Goal: Information Seeking & Learning: Learn about a topic

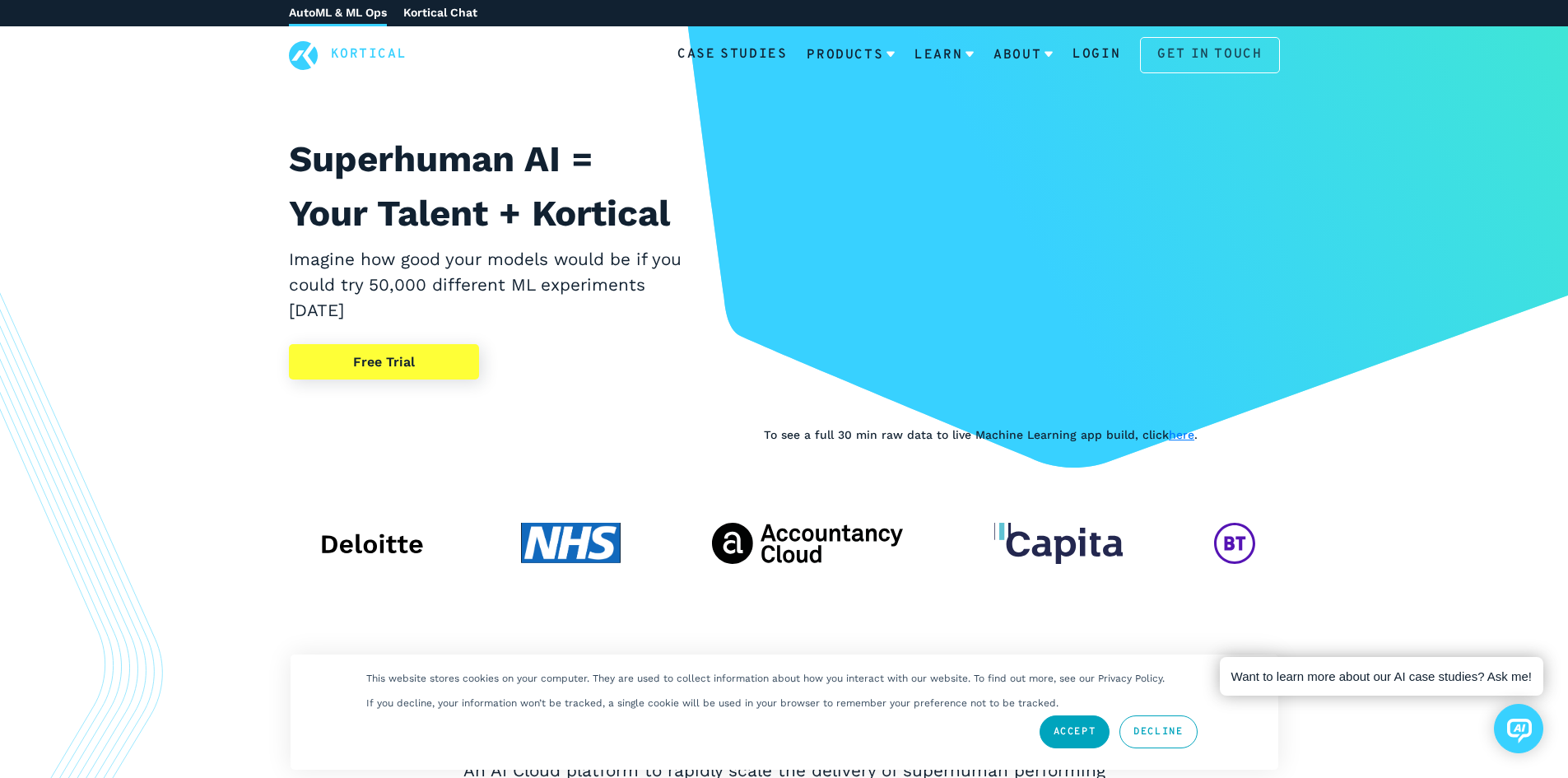
click at [1232, 45] on link "Get in touch" at bounding box center [1209, 56] width 139 height 36
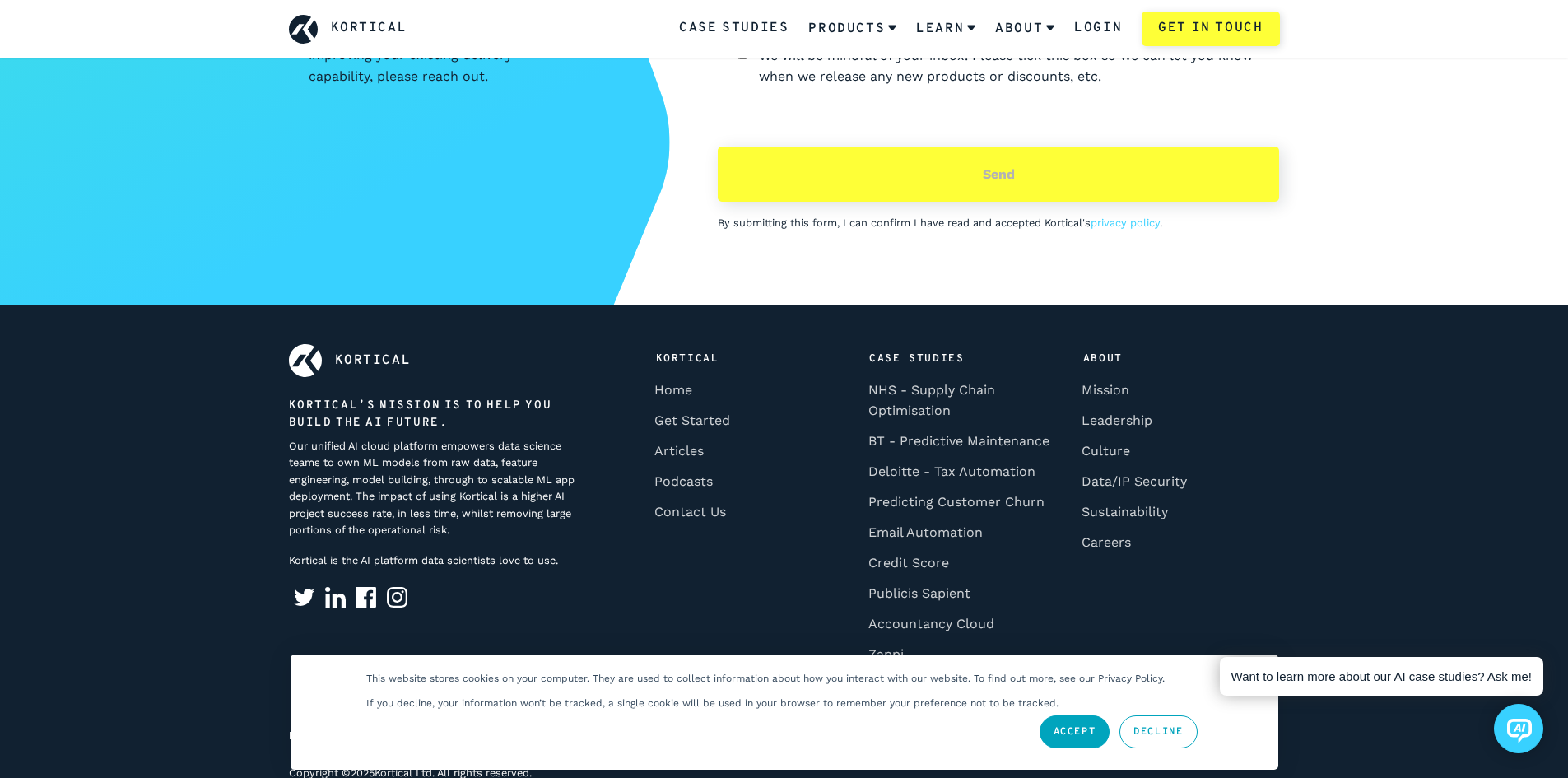
scroll to position [7279, 0]
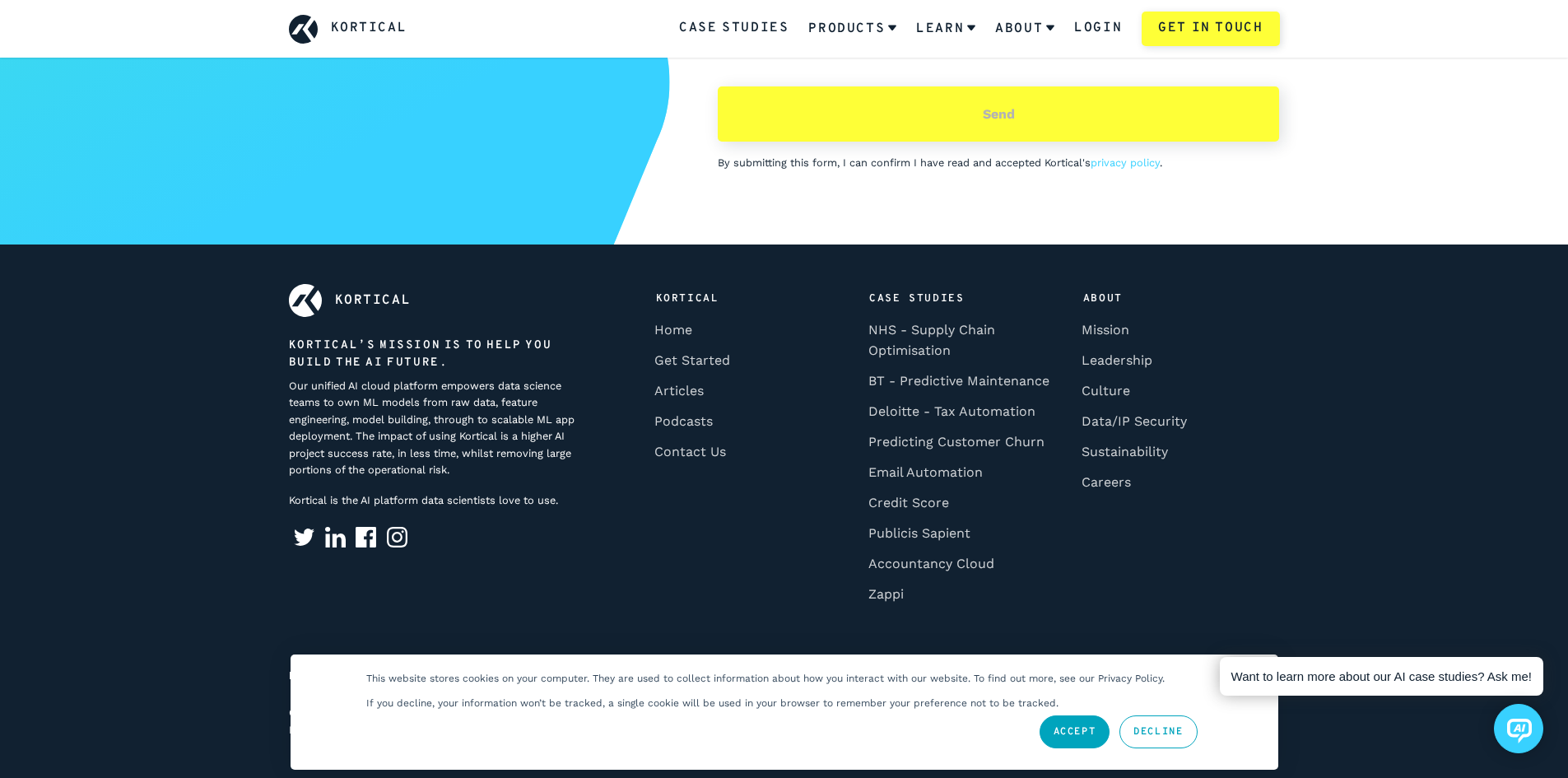
click at [1063, 726] on link "Accept" at bounding box center [1076, 731] width 71 height 33
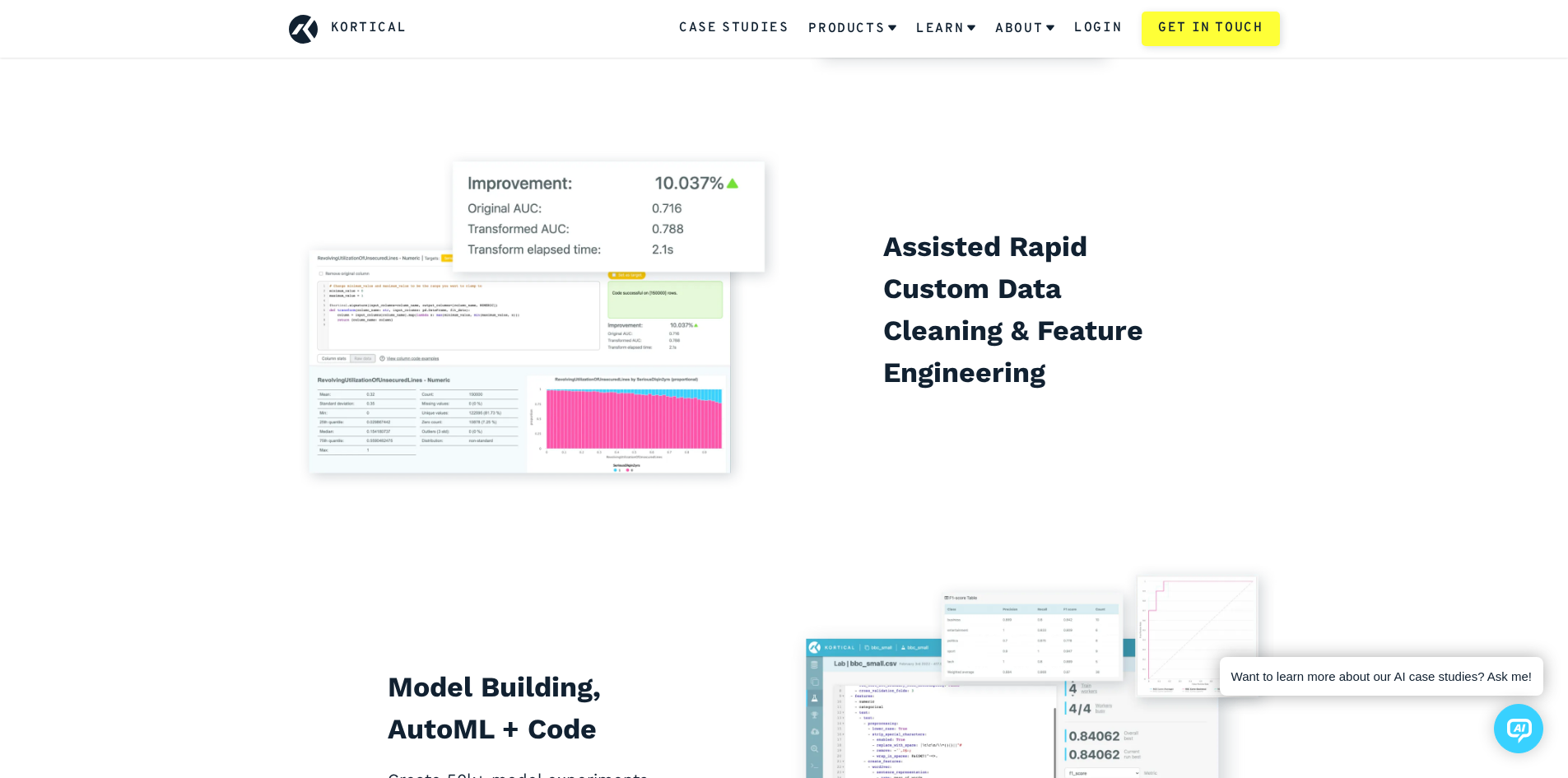
scroll to position [2917, 0]
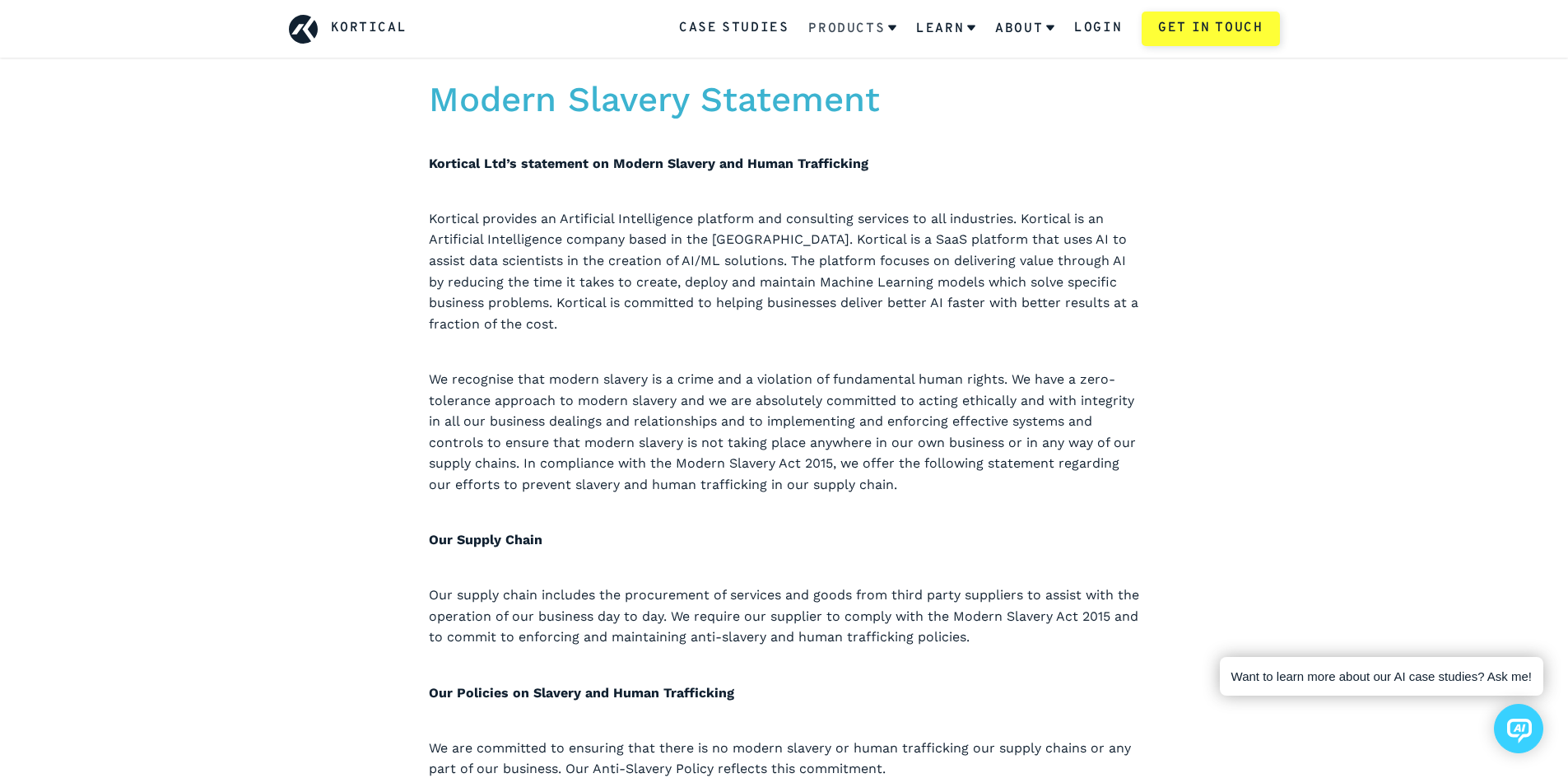
scroll to position [83, 0]
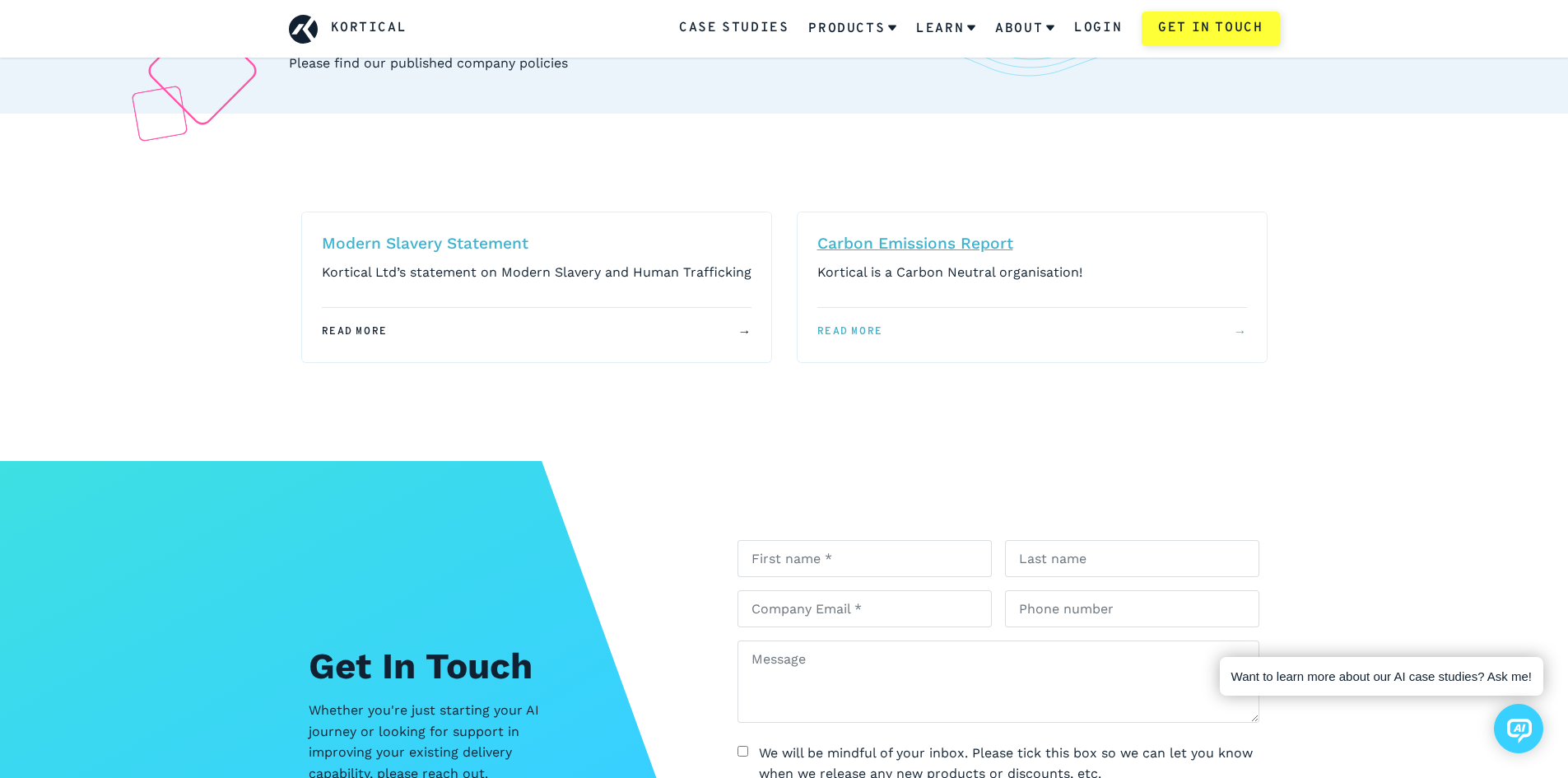
scroll to position [247, 0]
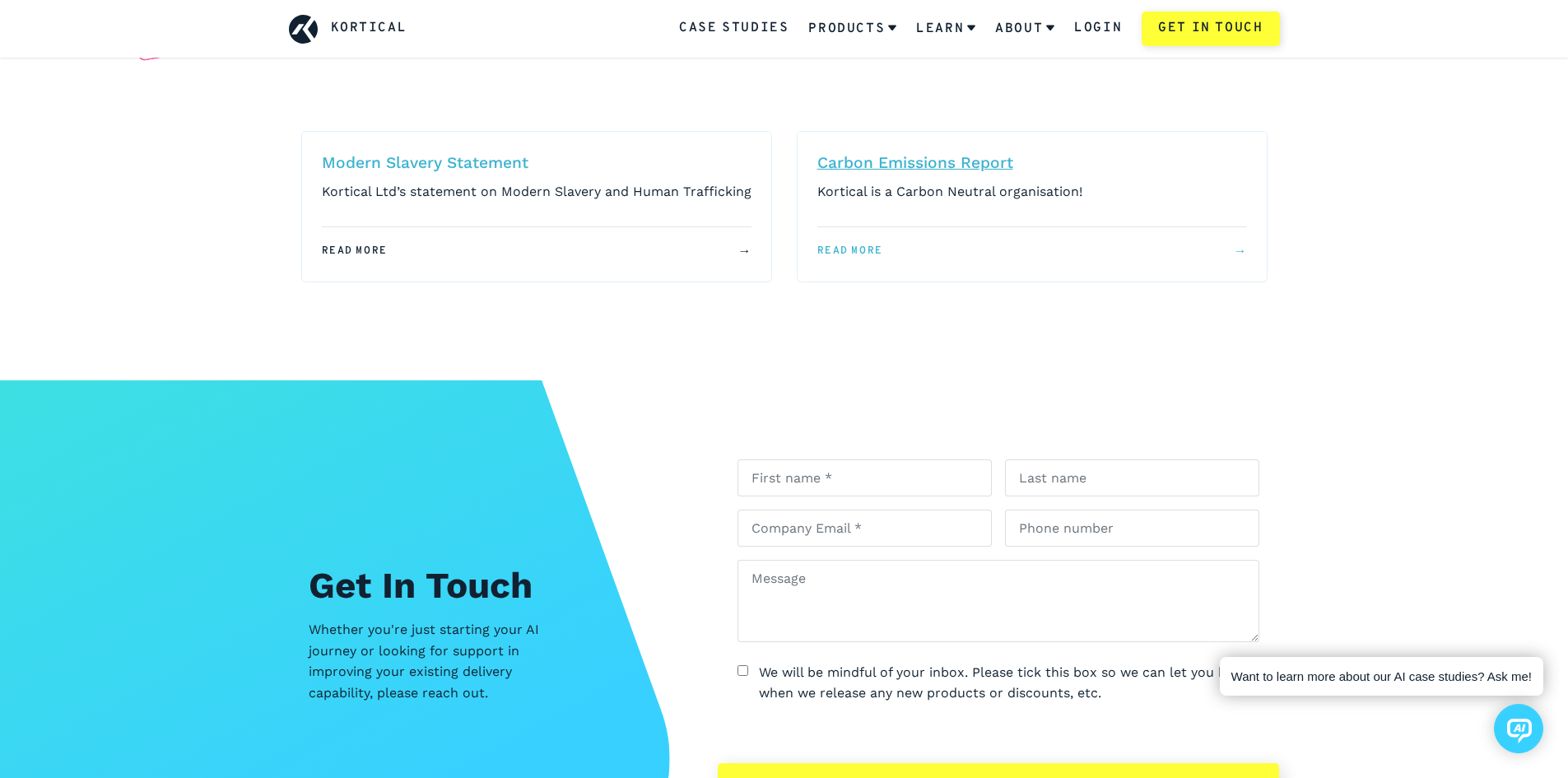
click at [878, 262] on div "Read more →" at bounding box center [1032, 253] width 469 height 55
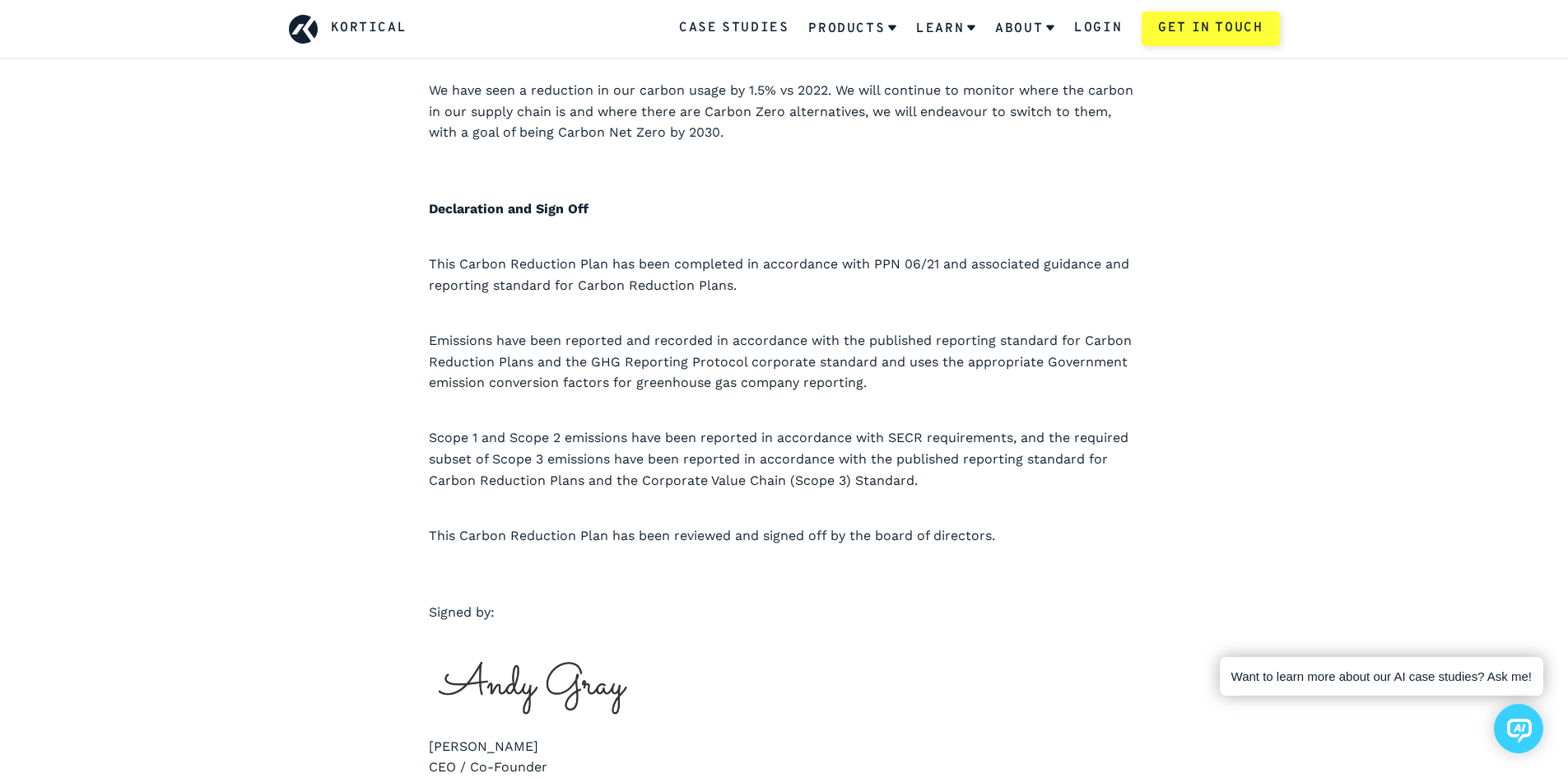
scroll to position [2058, 0]
